Goal: Task Accomplishment & Management: Use online tool/utility

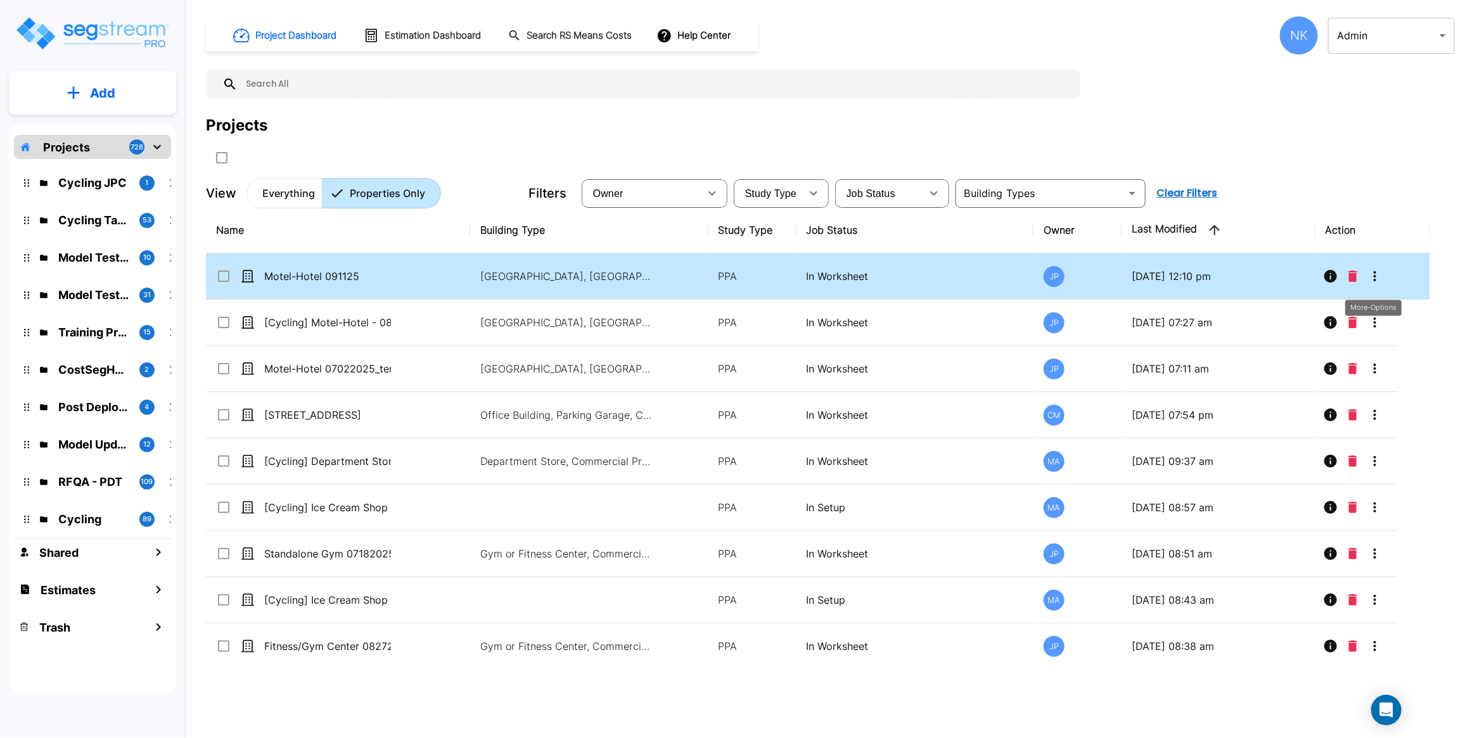
click at [1373, 281] on icon "More-Options" at bounding box center [1375, 276] width 15 height 15
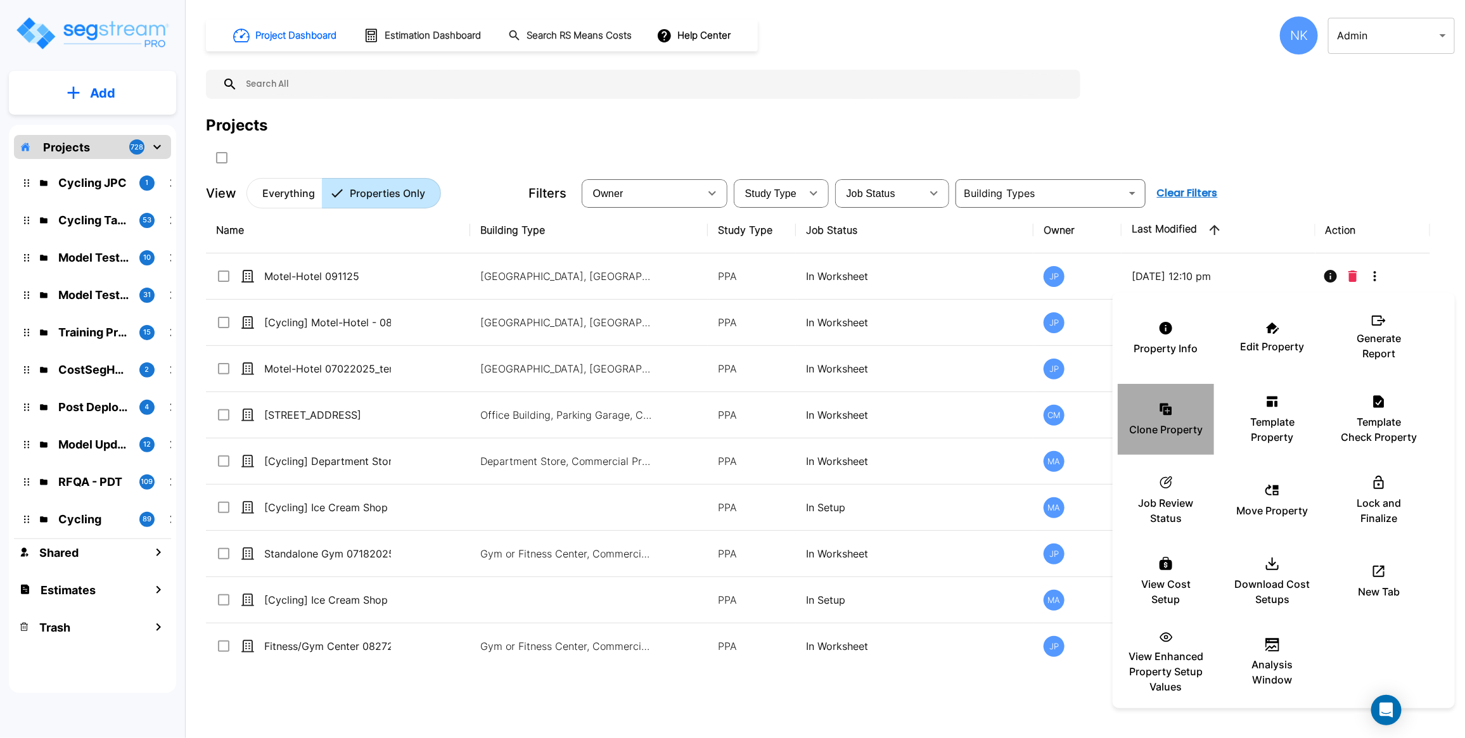
click at [1171, 425] on p "Clone Property" at bounding box center [1166, 429] width 74 height 15
click at [1158, 435] on p "Clone Property" at bounding box center [1166, 429] width 74 height 15
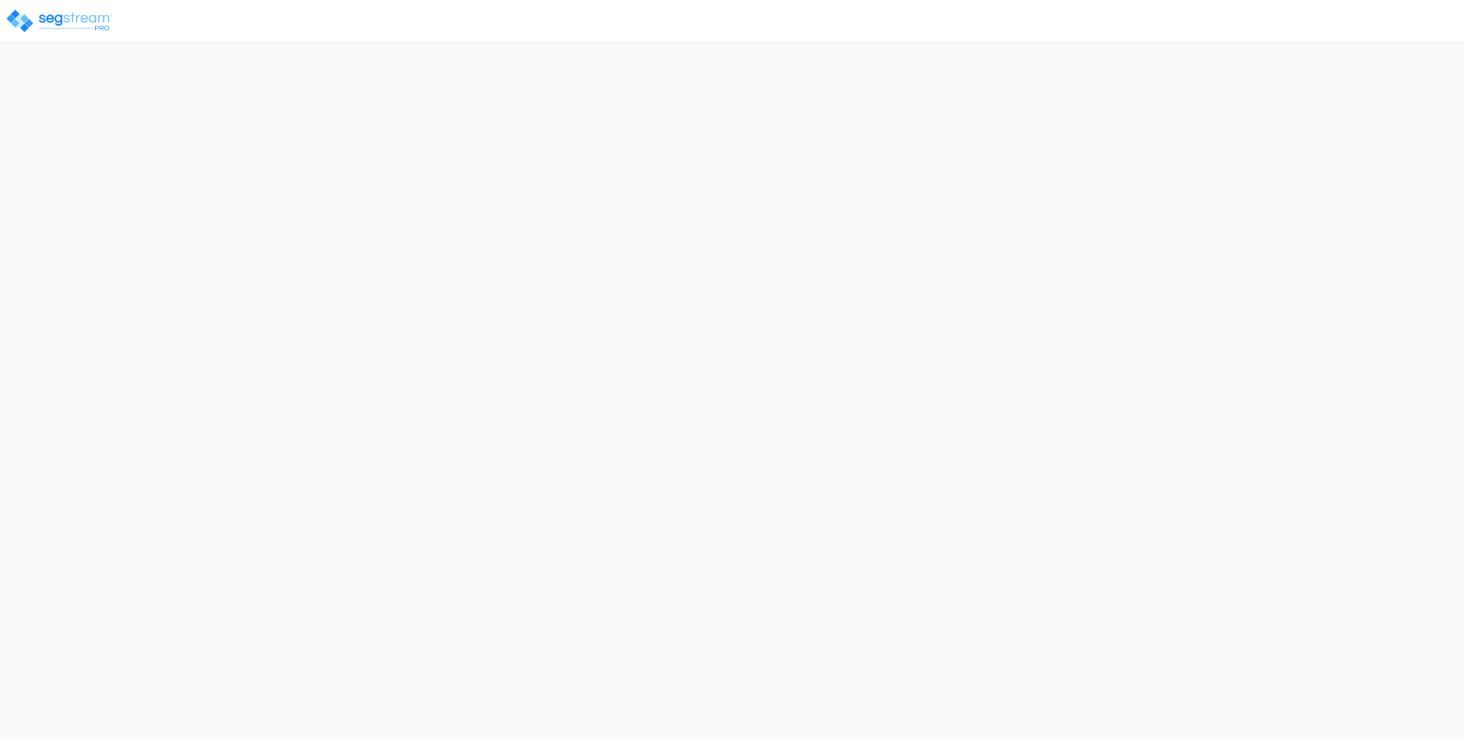
select select "2025"
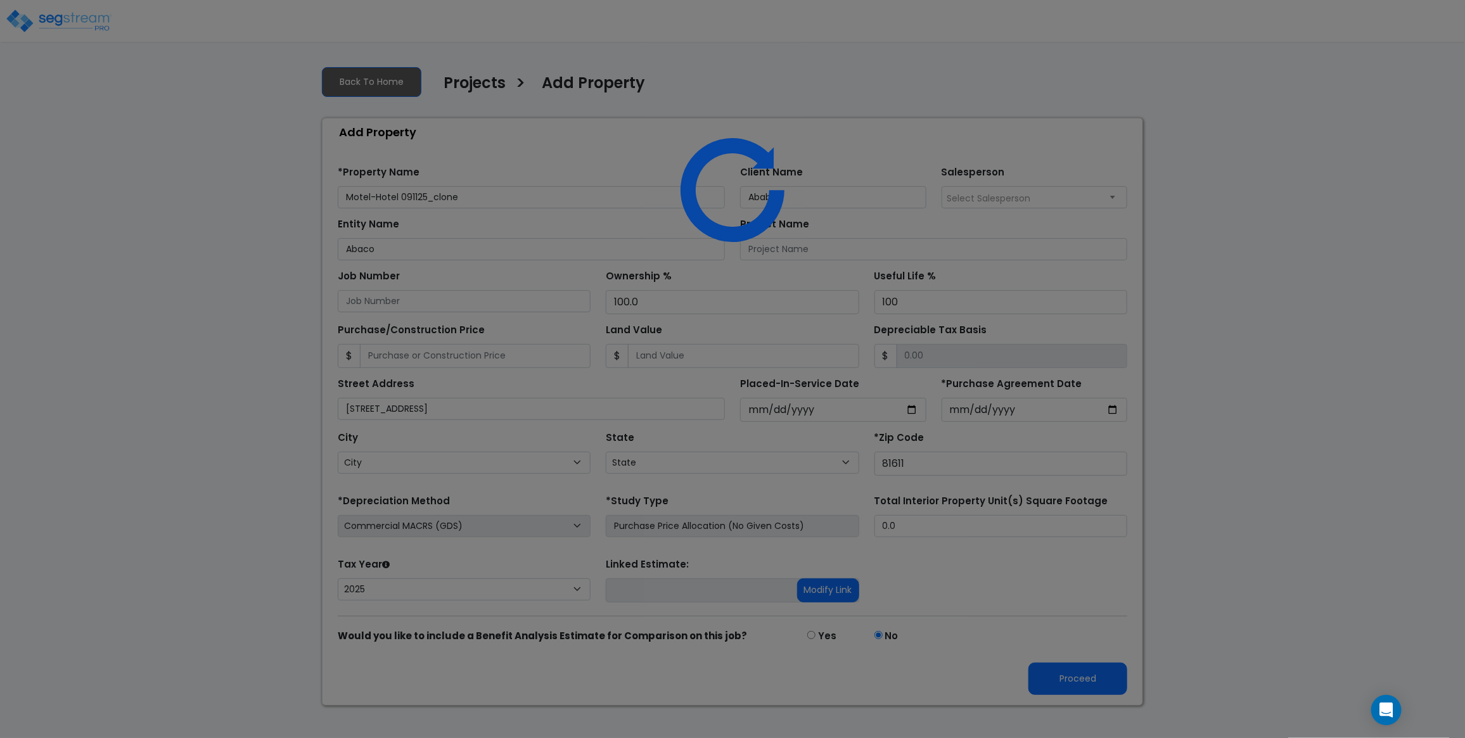
select select "CO"
select select "2025"
select select "FL"
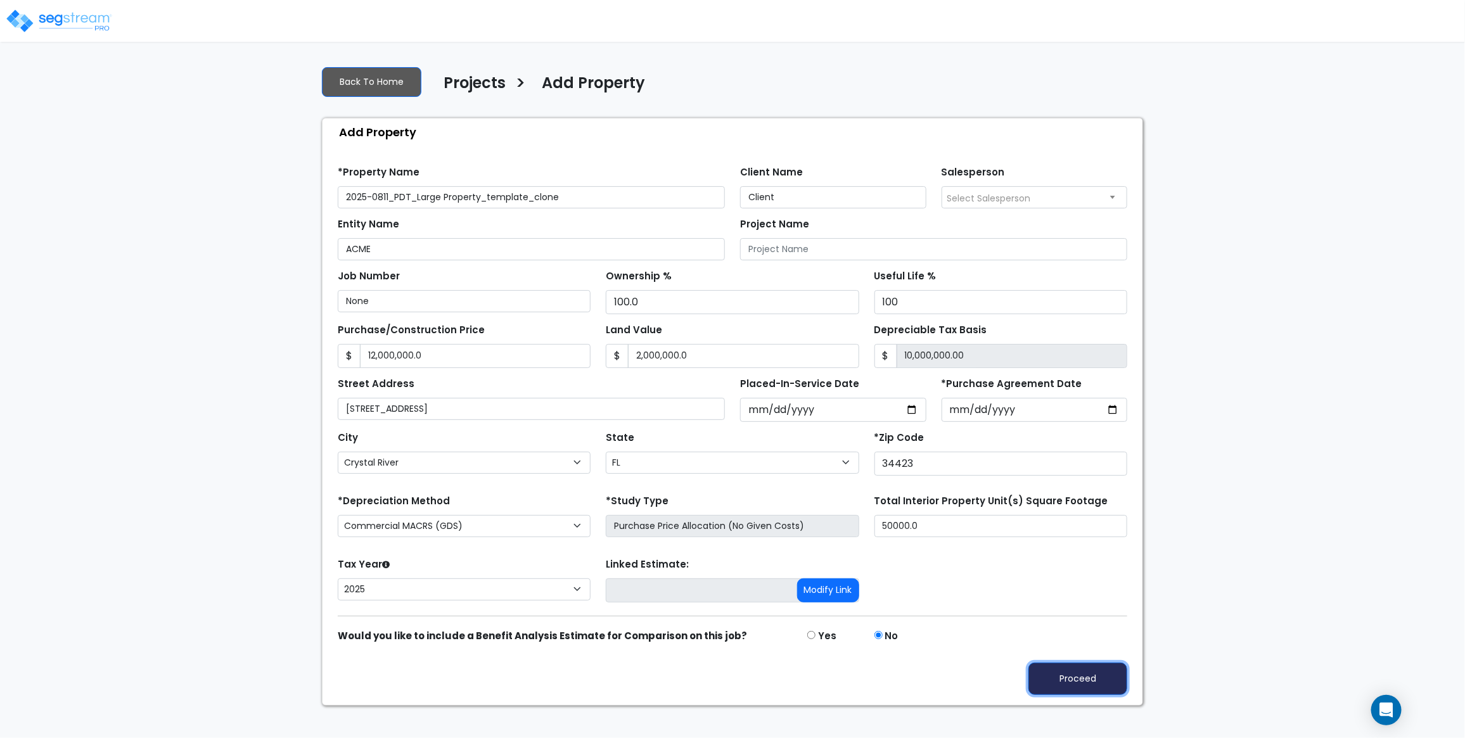
click at [1053, 691] on button "Proceed" at bounding box center [1078, 679] width 99 height 32
type input "12000000"
type input "2000000"
select select "Aspen"
select select "CO"
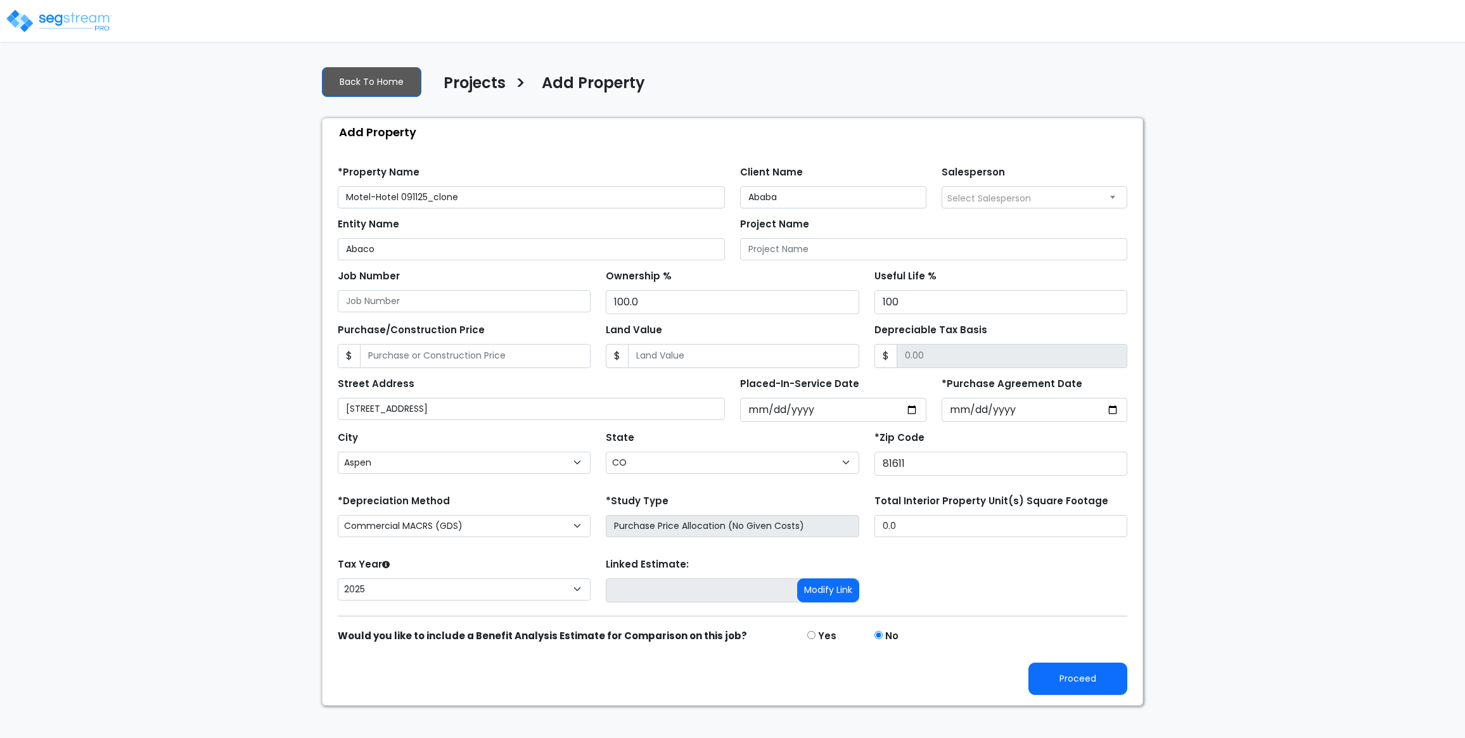
select select "2025"
select select "Crystal River"
select select "FL"
select select "2025"
click at [1058, 691] on button "Proceed" at bounding box center [1078, 679] width 99 height 32
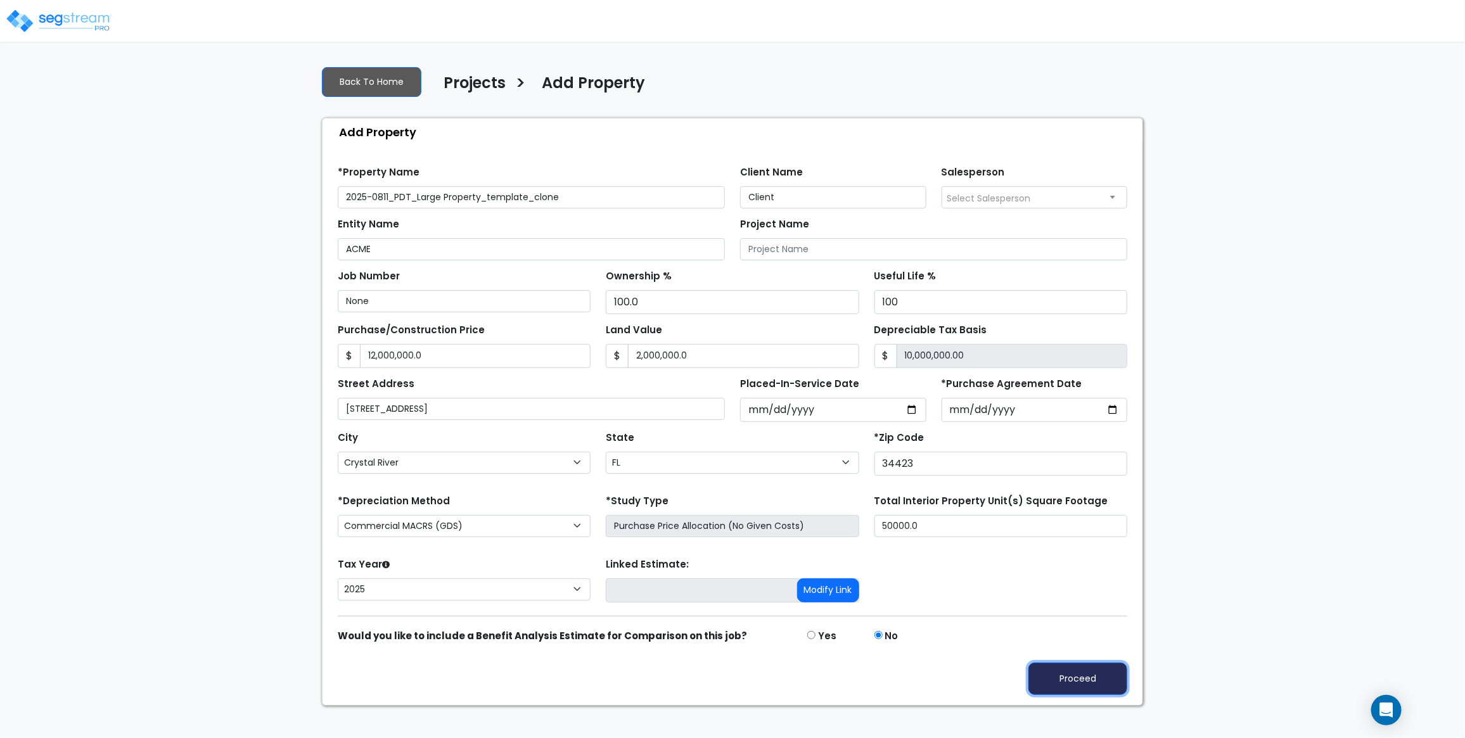
type input "12000000"
type input "2000000"
